Goal: Find specific page/section: Find specific page/section

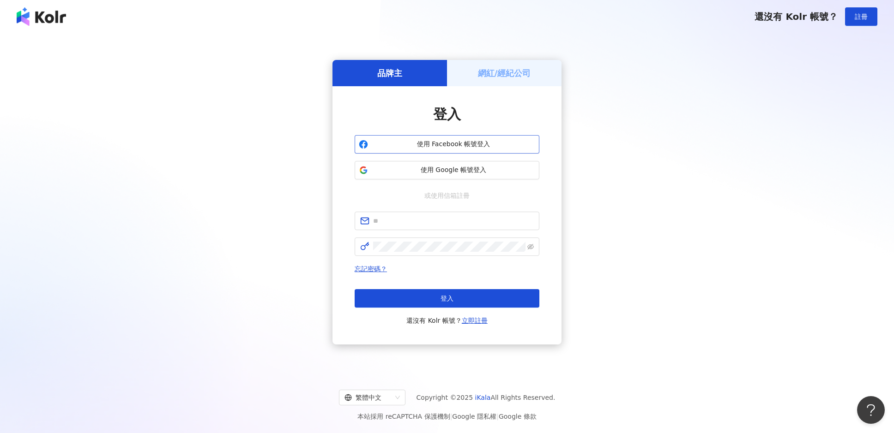
click at [408, 146] on span "使用 Facebook 帳號登入" at bounding box center [453, 144] width 163 height 9
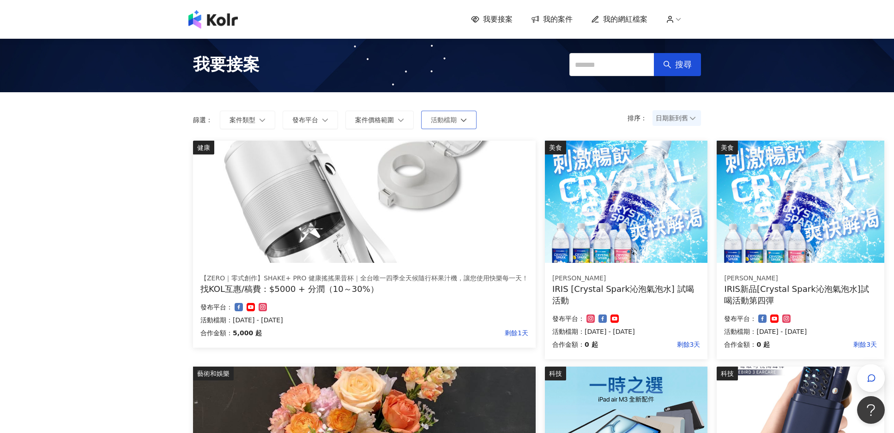
click at [452, 124] on button "活動檔期" at bounding box center [448, 120] width 55 height 18
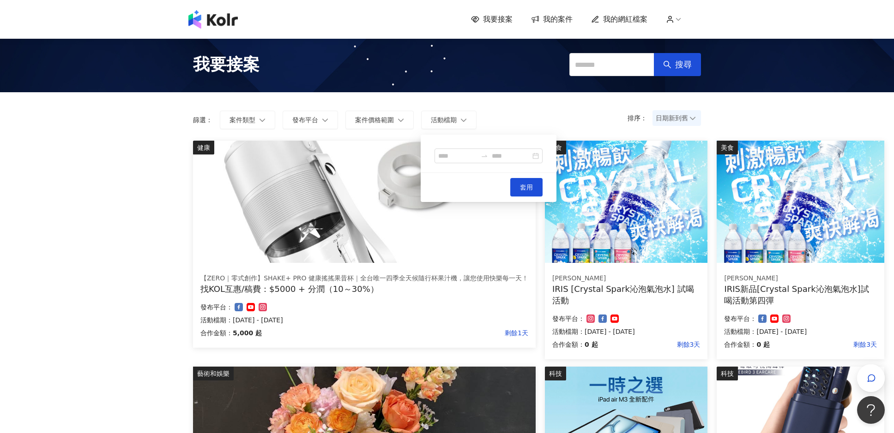
click at [572, 126] on form "排序： 日期新到舊 篩選： 案件類型 發布平台 案件價格範圍 活動檔期 套用" at bounding box center [447, 120] width 508 height 18
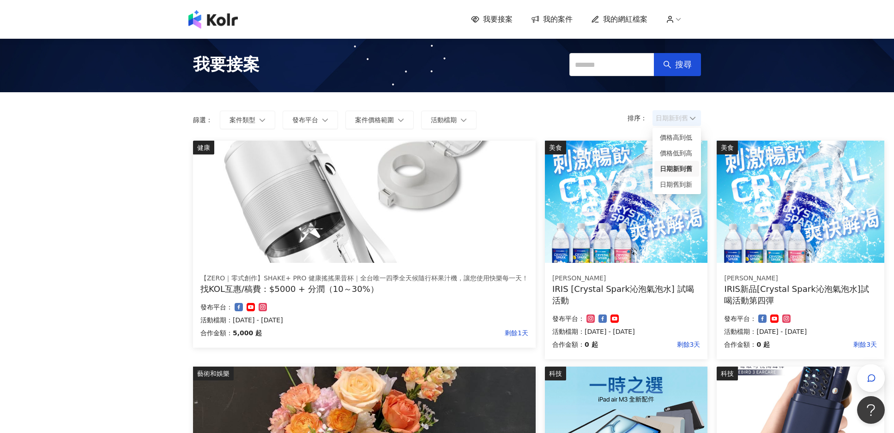
click at [686, 121] on span "日期新到舊" at bounding box center [677, 118] width 42 height 14
click at [675, 168] on div "日期新到舊" at bounding box center [677, 169] width 34 height 10
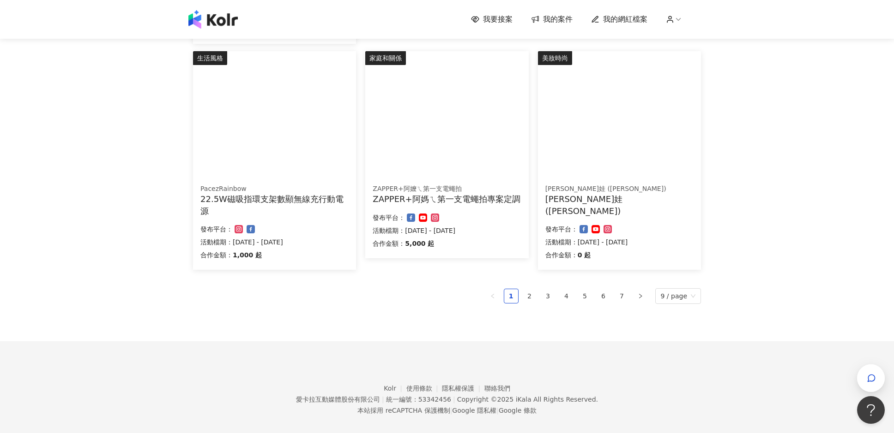
scroll to position [541, 0]
